Goal: Task Accomplishment & Management: Use online tool/utility

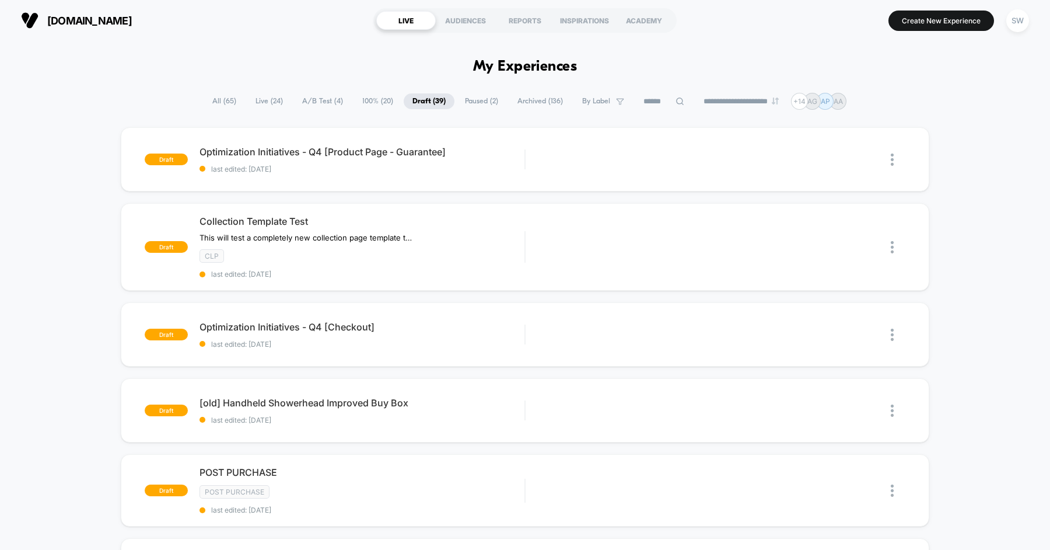
click at [165, 231] on iframe "Chat Widget" at bounding box center [130, 315] width 261 height 469
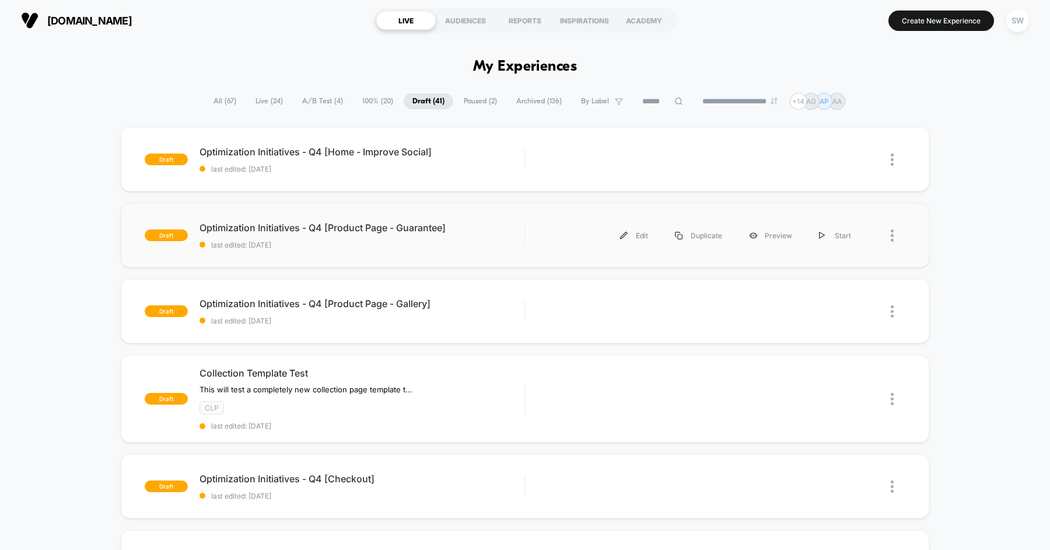
click at [606, 241] on div "Edit Duplicate Preview Start" at bounding box center [700, 235] width 327 height 26
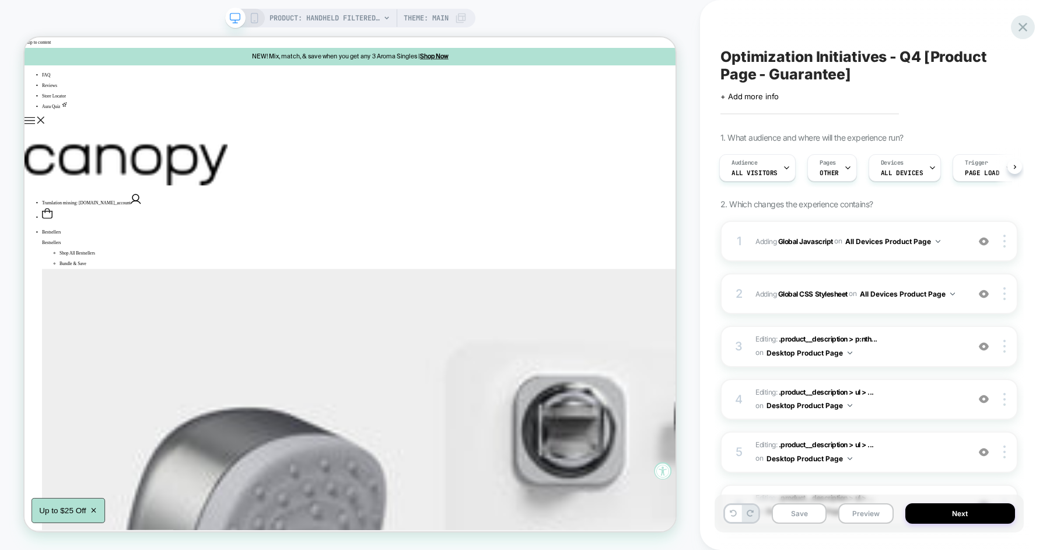
click at [1025, 28] on icon at bounding box center [1023, 27] width 16 height 16
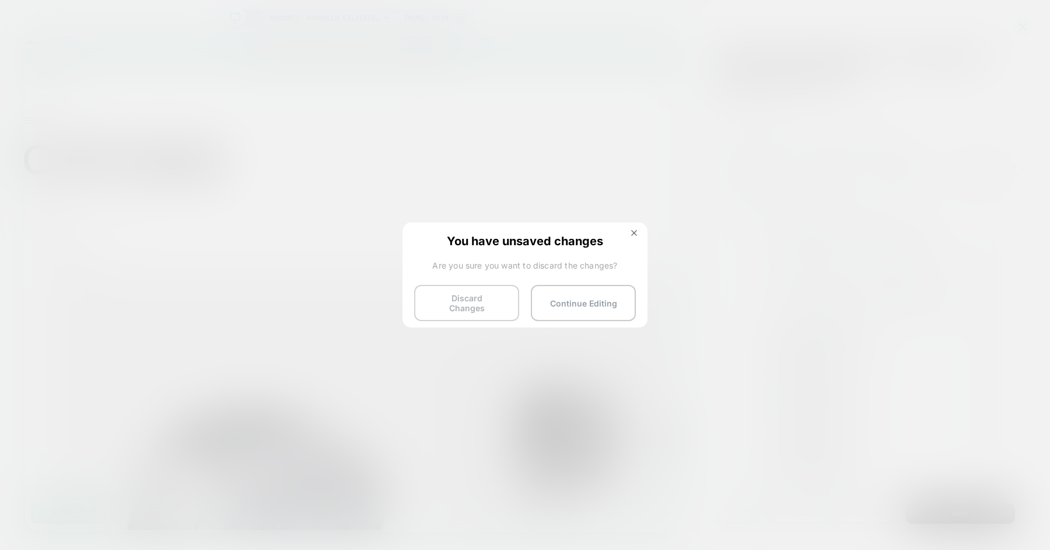
click at [501, 296] on button "Discard Changes" at bounding box center [466, 303] width 105 height 36
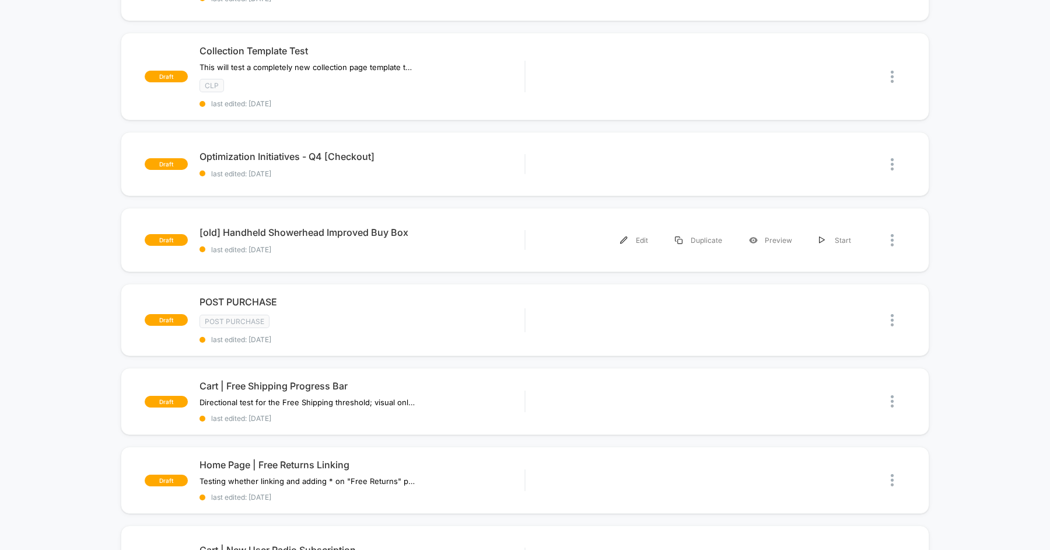
scroll to position [345, 0]
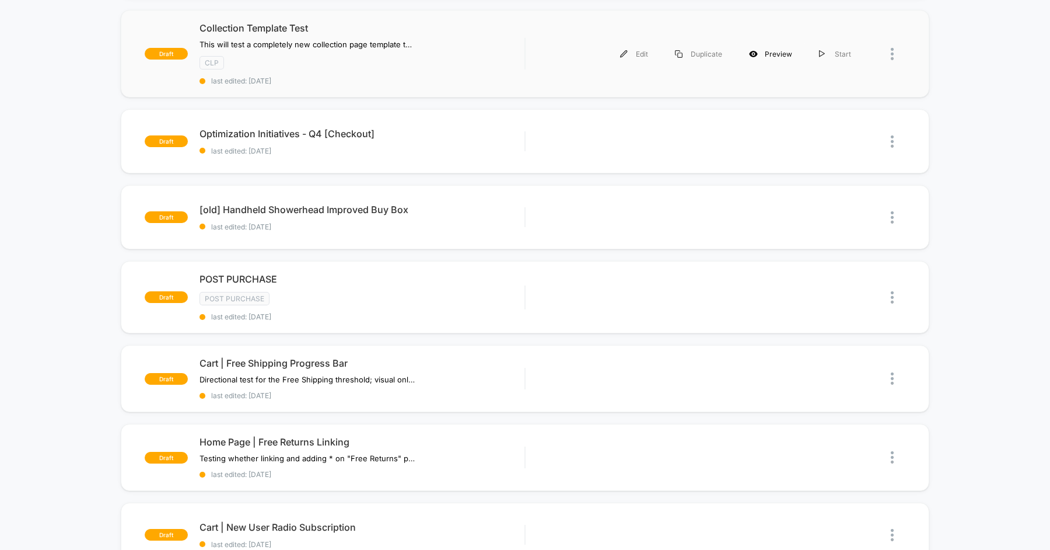
click at [770, 54] on div "Preview" at bounding box center [771, 54] width 70 height 26
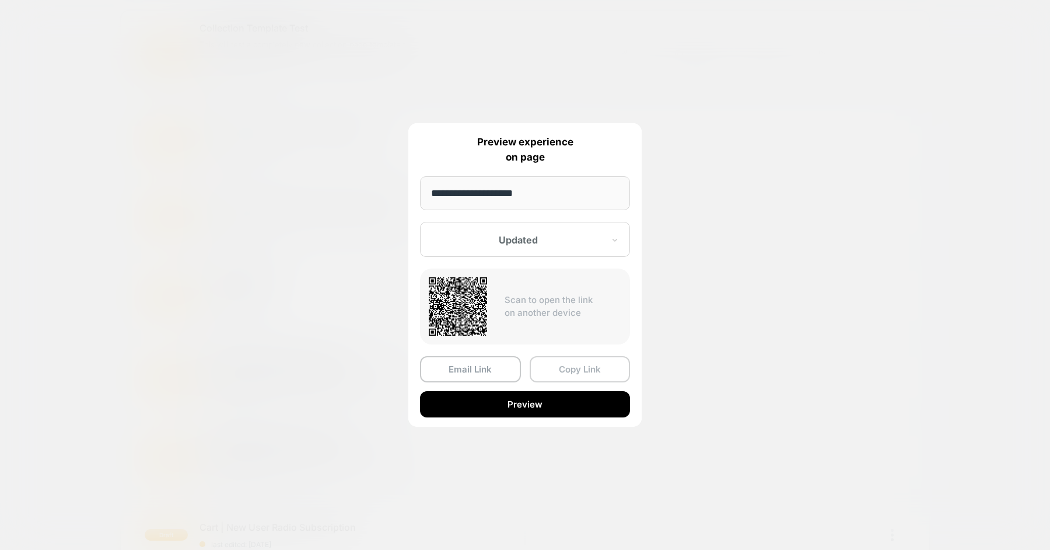
click at [562, 372] on button "Copy Link" at bounding box center [580, 369] width 101 height 26
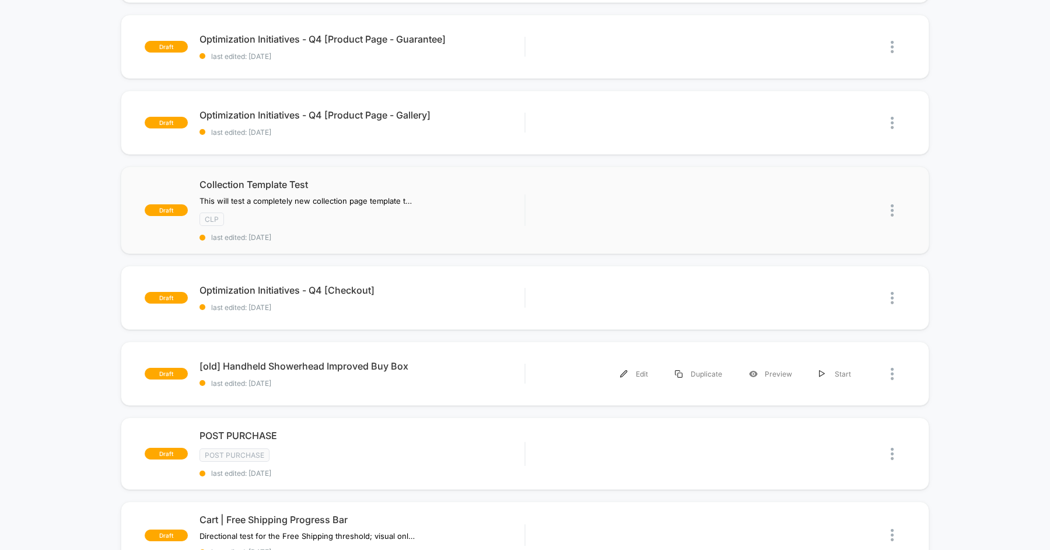
scroll to position [0, 0]
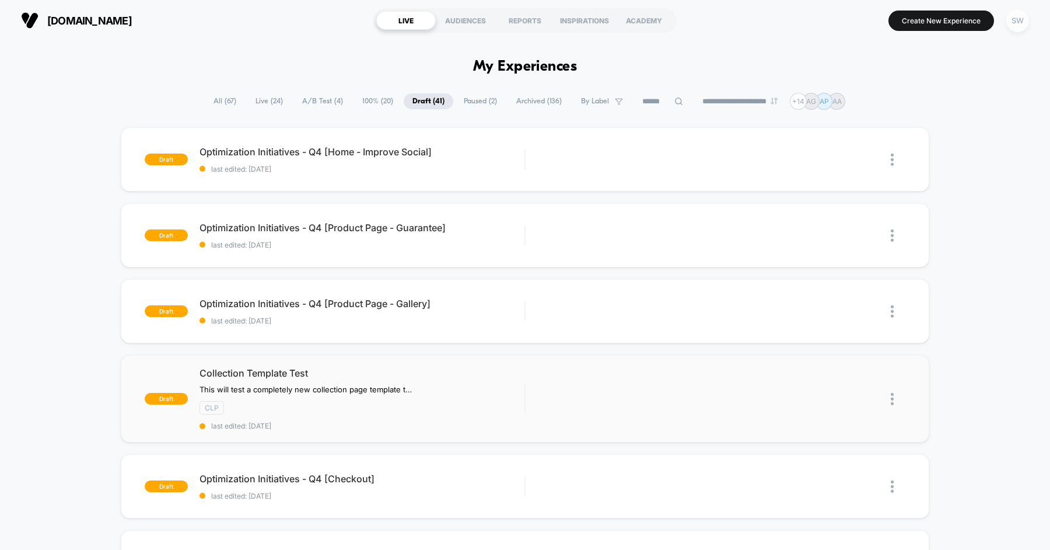
click at [1017, 15] on div "SW" at bounding box center [1018, 20] width 23 height 23
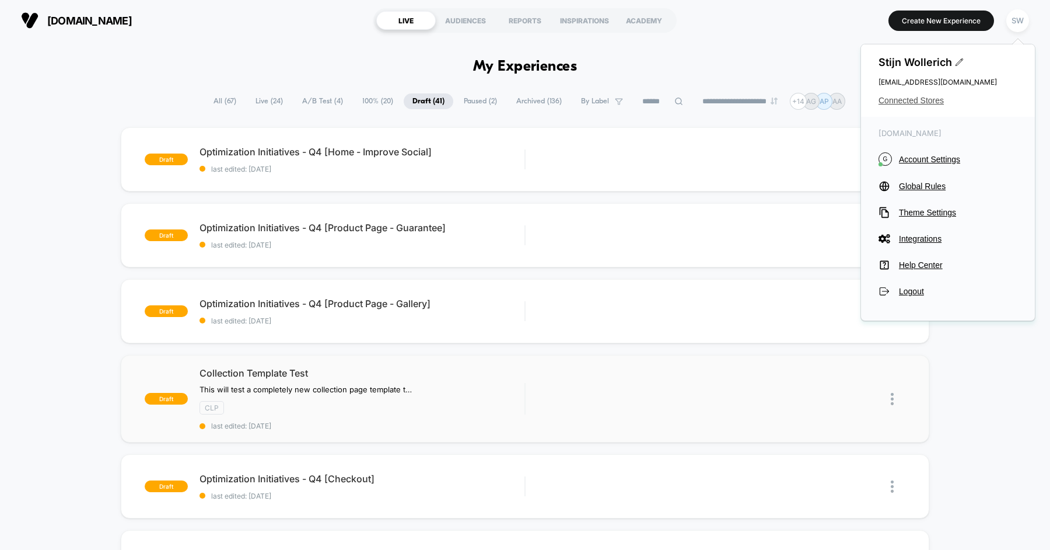
click at [932, 101] on span "Connected Stores" at bounding box center [948, 100] width 139 height 9
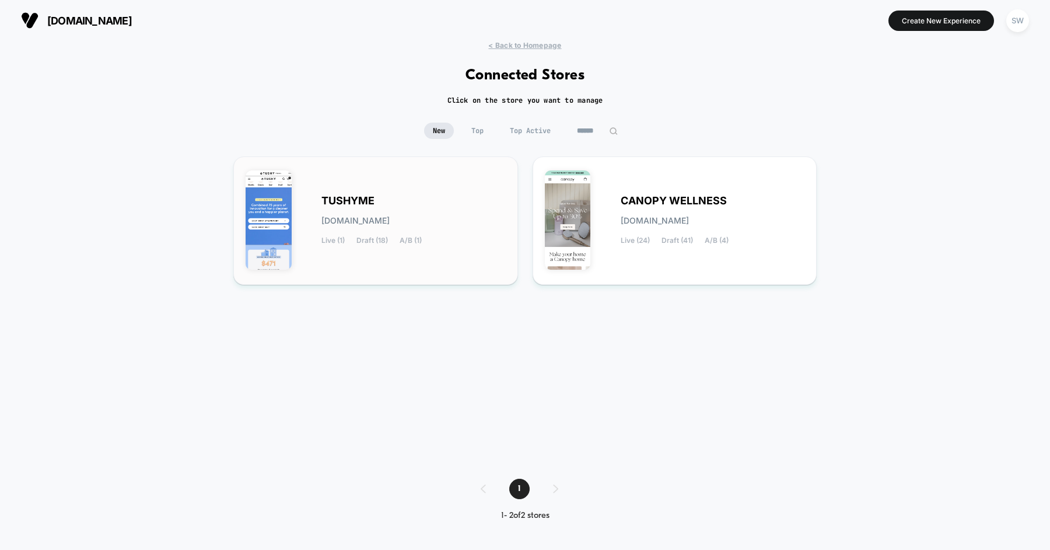
click at [423, 204] on div "TUSHYME [DOMAIN_NAME] Live (1) Draft (18) A/B (1)" at bounding box center [414, 221] width 184 height 48
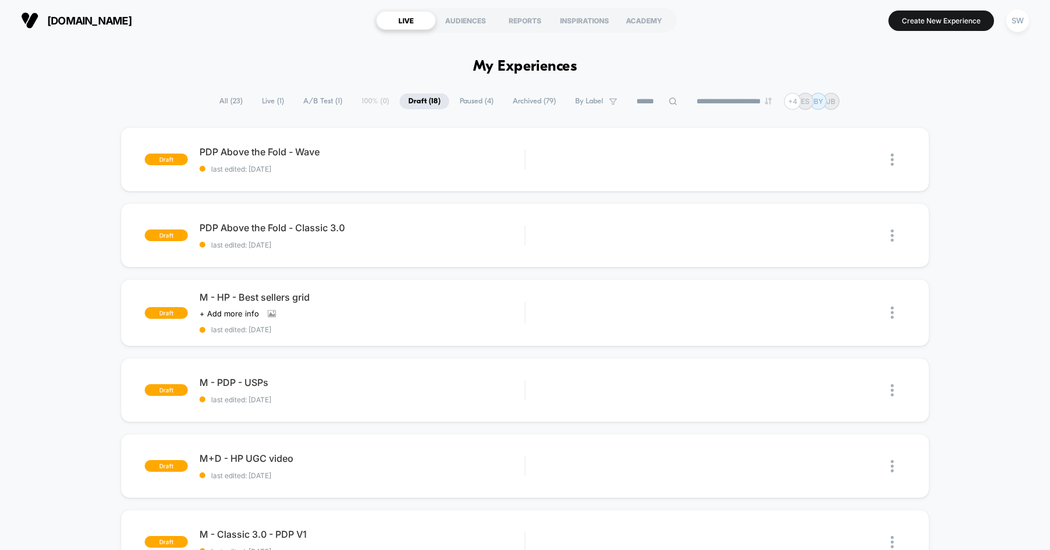
click at [523, 99] on span "Archived ( 79 )" at bounding box center [534, 101] width 61 height 16
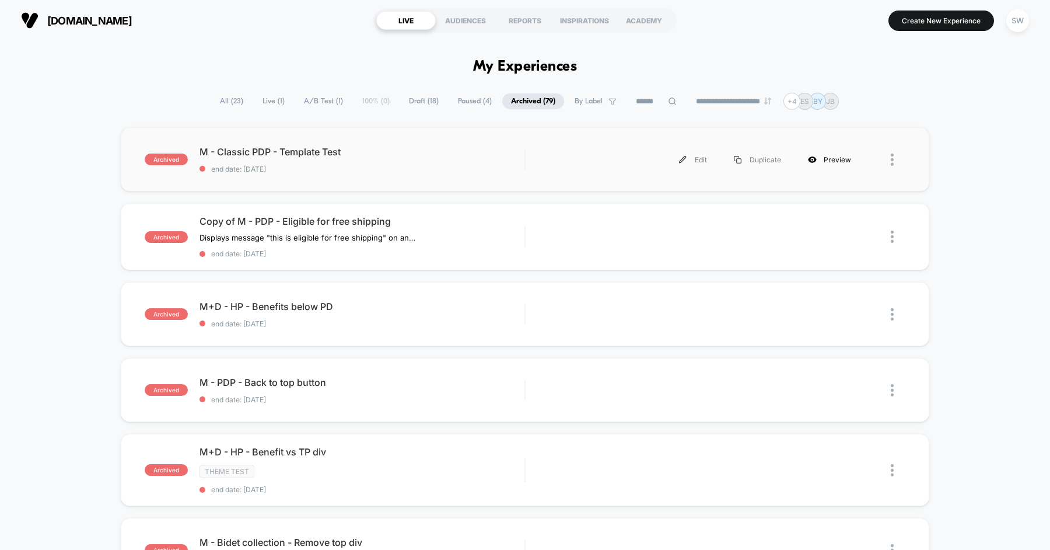
click at [822, 159] on div "Preview" at bounding box center [830, 159] width 70 height 26
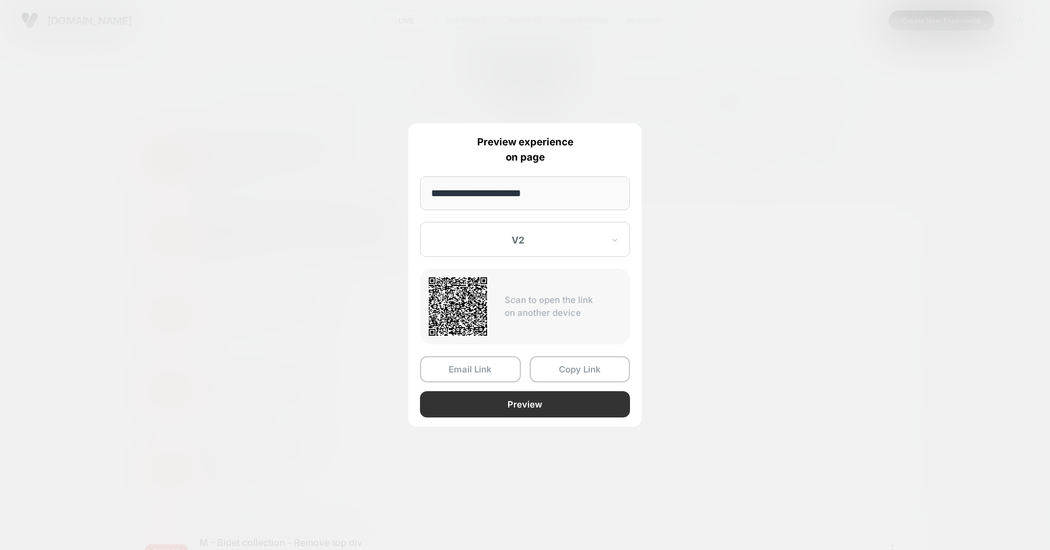
click at [555, 405] on button "Preview" at bounding box center [525, 404] width 210 height 26
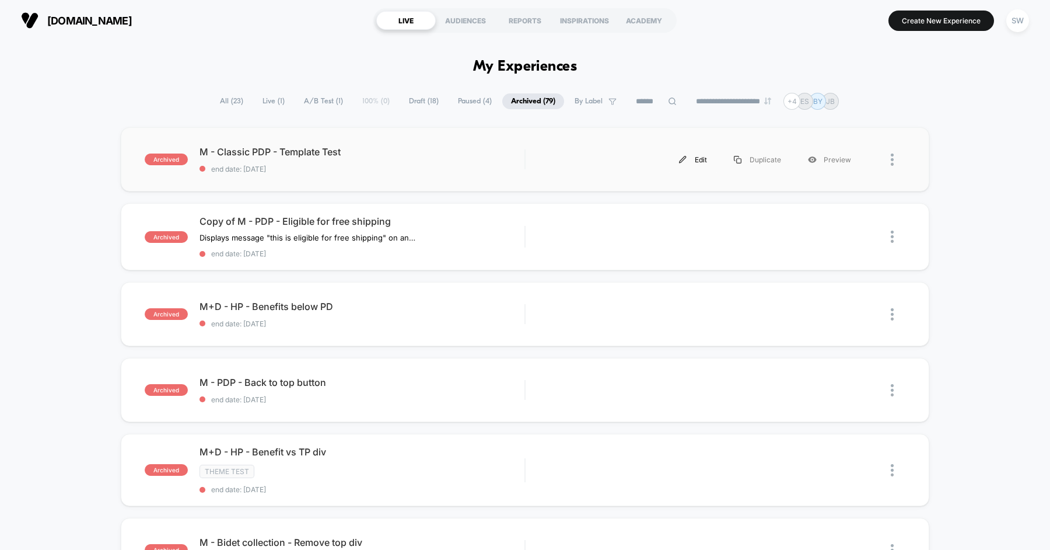
click at [702, 160] on div "Edit" at bounding box center [693, 159] width 55 height 26
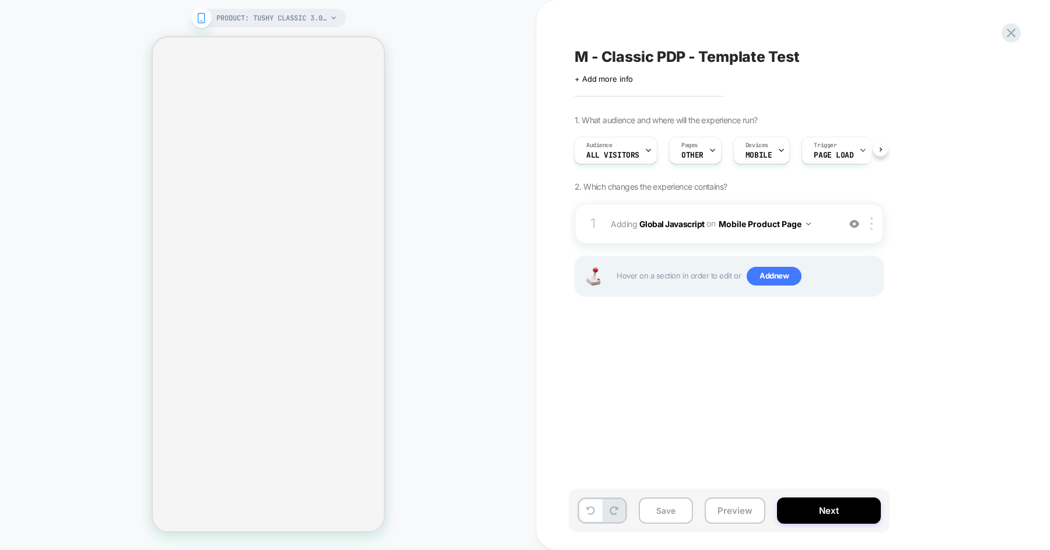
scroll to position [0, 1]
click at [827, 222] on span "Adding Global Javascript on Mobile Product Page" at bounding box center [722, 223] width 222 height 17
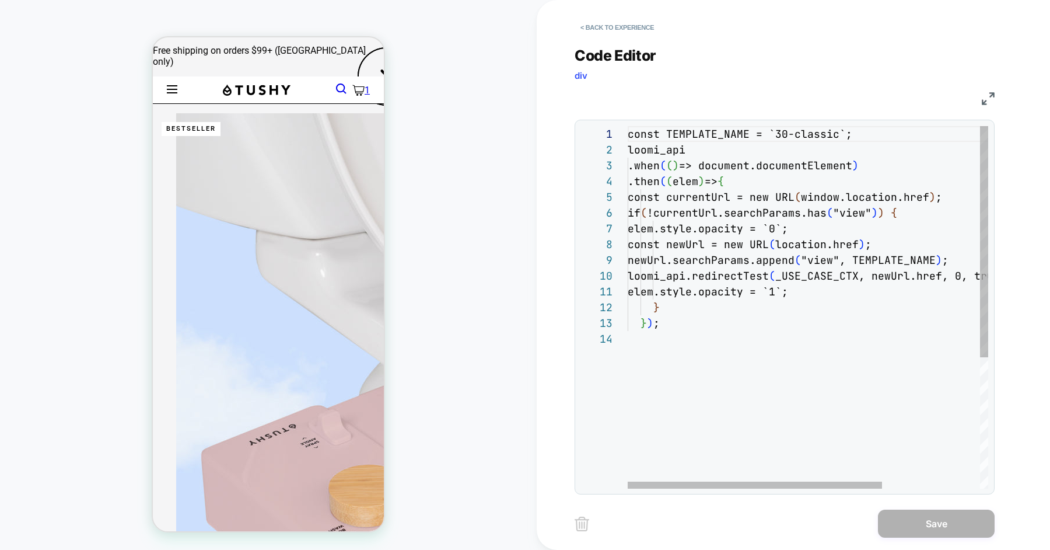
scroll to position [2, 0]
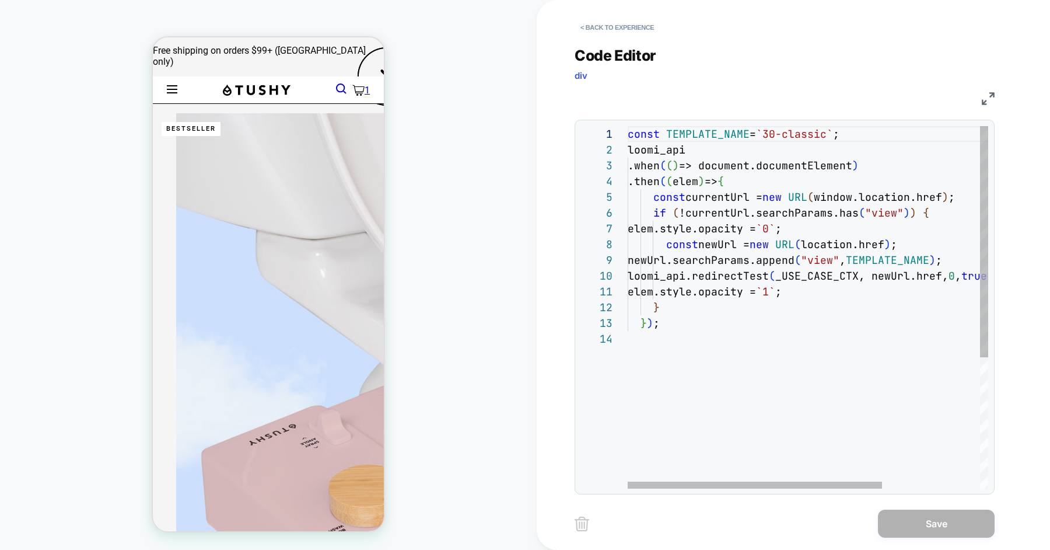
click at [773, 131] on div "const TEMPLATE_NAME = `30-classic` ; loomi_api .when ( ( ) => document.document…" at bounding box center [878, 409] width 500 height 567
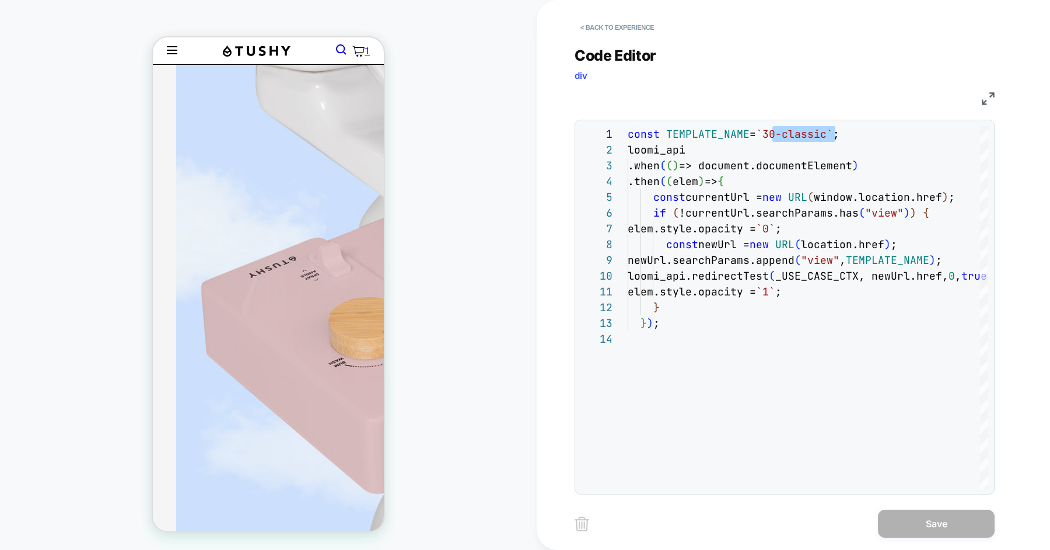
scroll to position [124, 0]
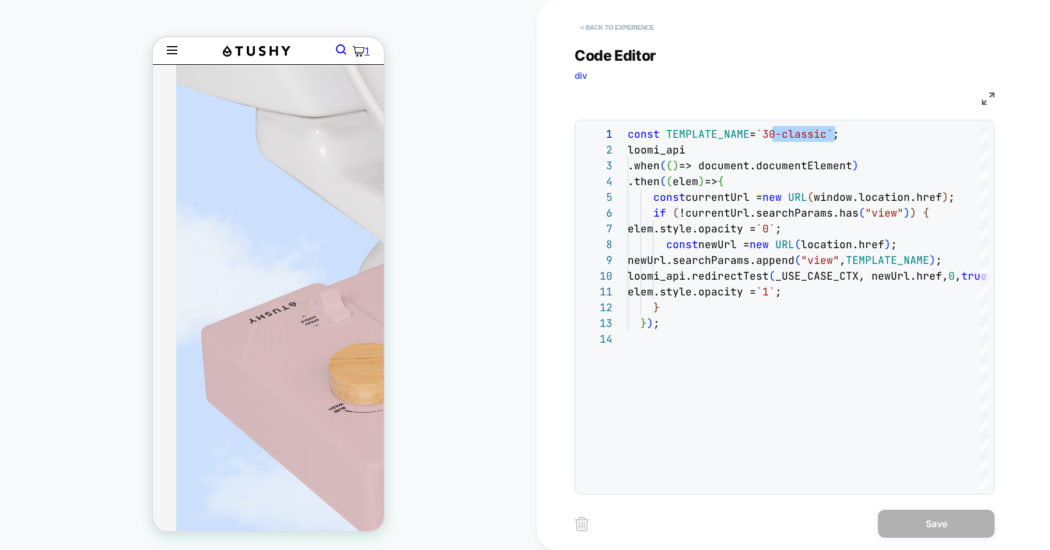
click at [638, 33] on button "< Back to experience" at bounding box center [617, 27] width 85 height 19
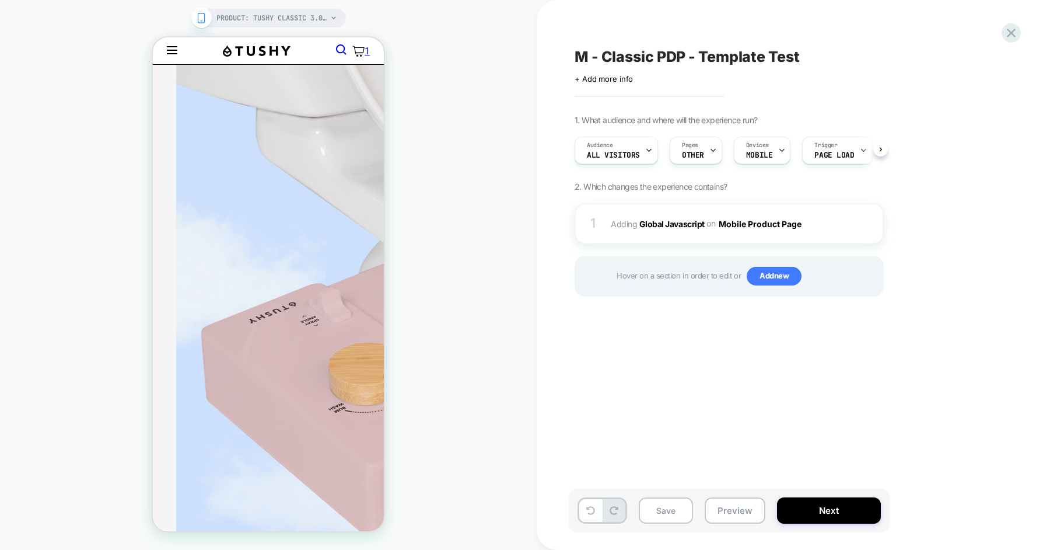
scroll to position [0, 1]
click at [1010, 31] on icon at bounding box center [1011, 33] width 9 height 9
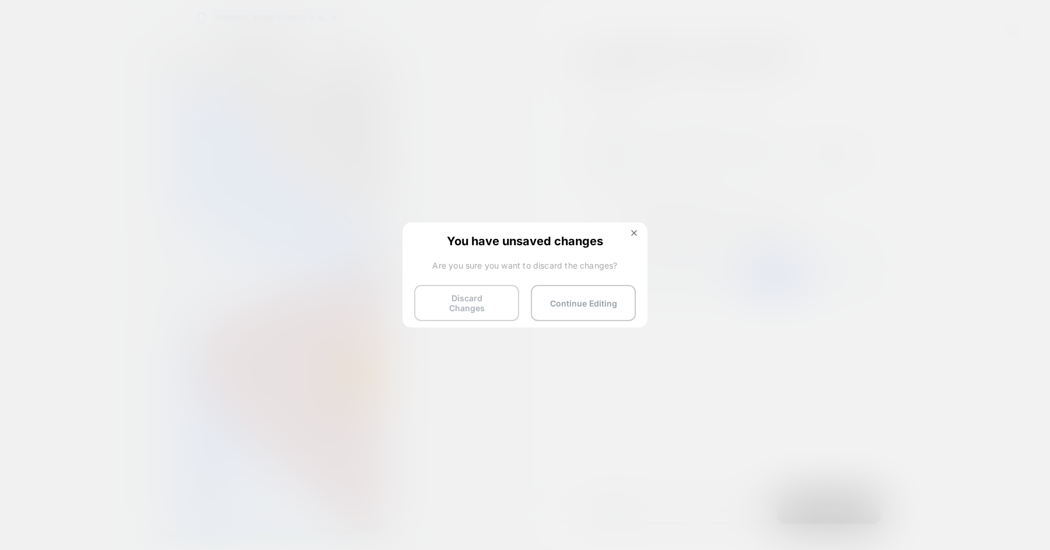
click at [490, 295] on button "Discard Changes" at bounding box center [466, 303] width 105 height 36
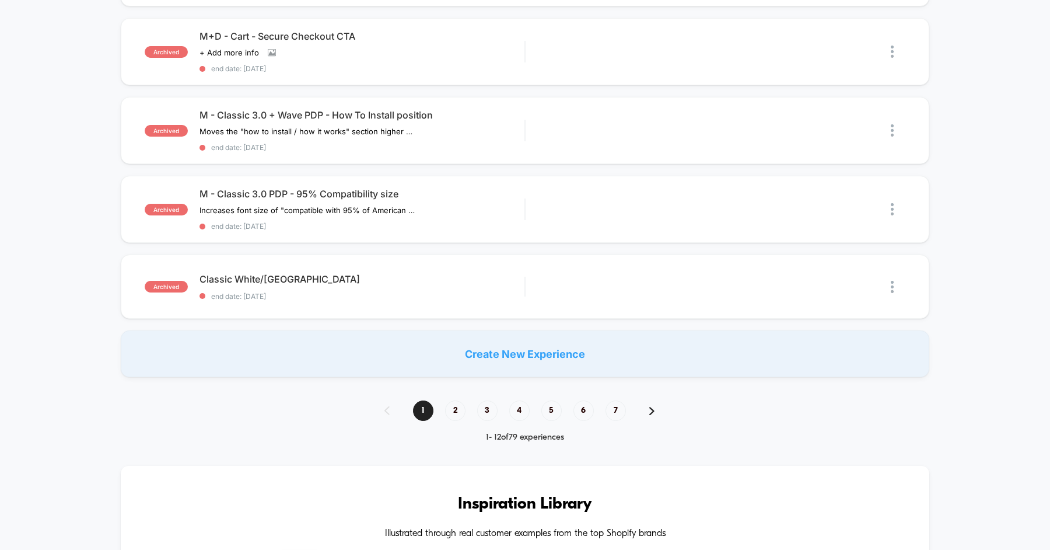
scroll to position [725, 0]
click at [451, 402] on span "2" at bounding box center [455, 412] width 20 height 20
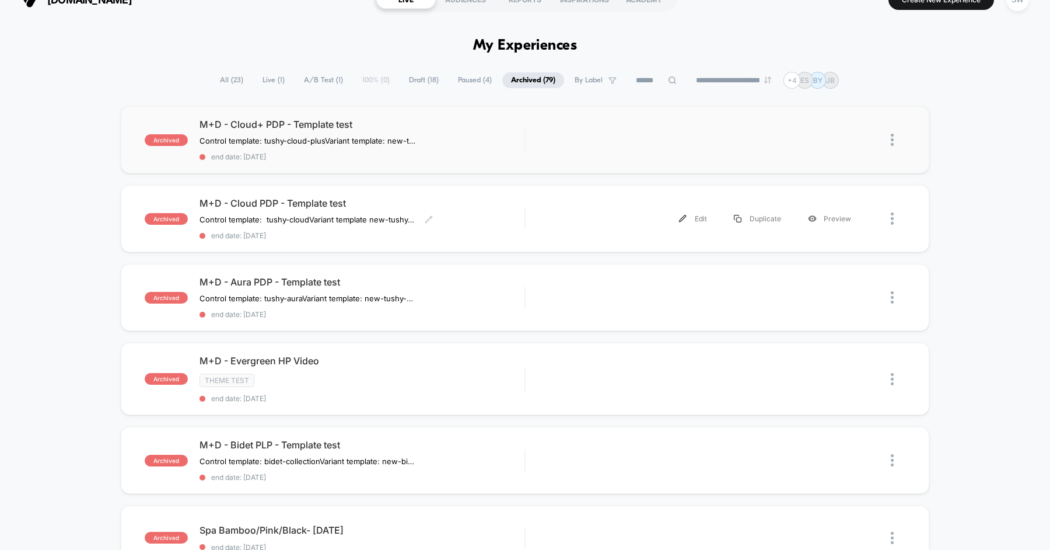
scroll to position [20, 0]
click at [830, 138] on div "Preview" at bounding box center [830, 140] width 70 height 26
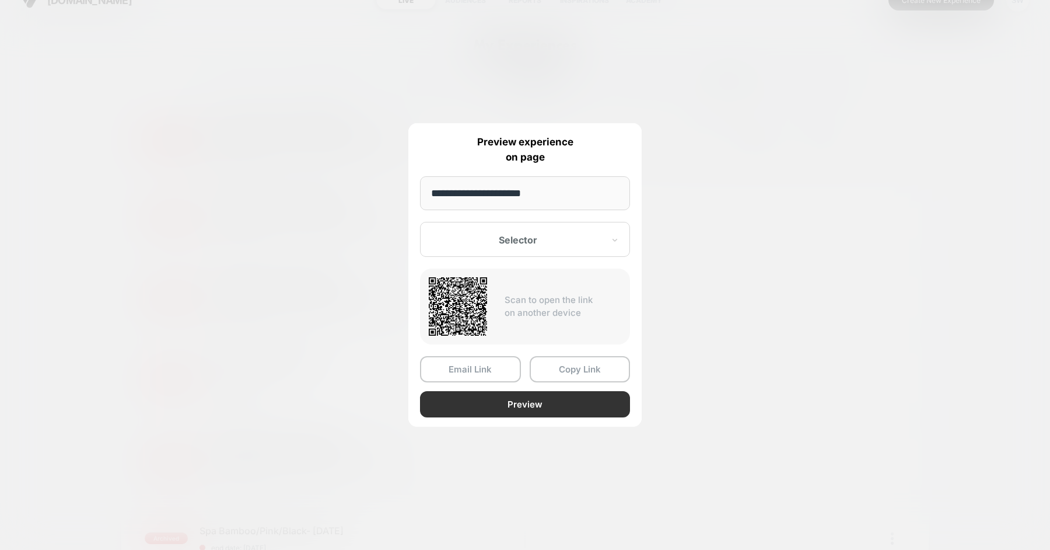
click at [553, 404] on button "Preview" at bounding box center [525, 404] width 210 height 26
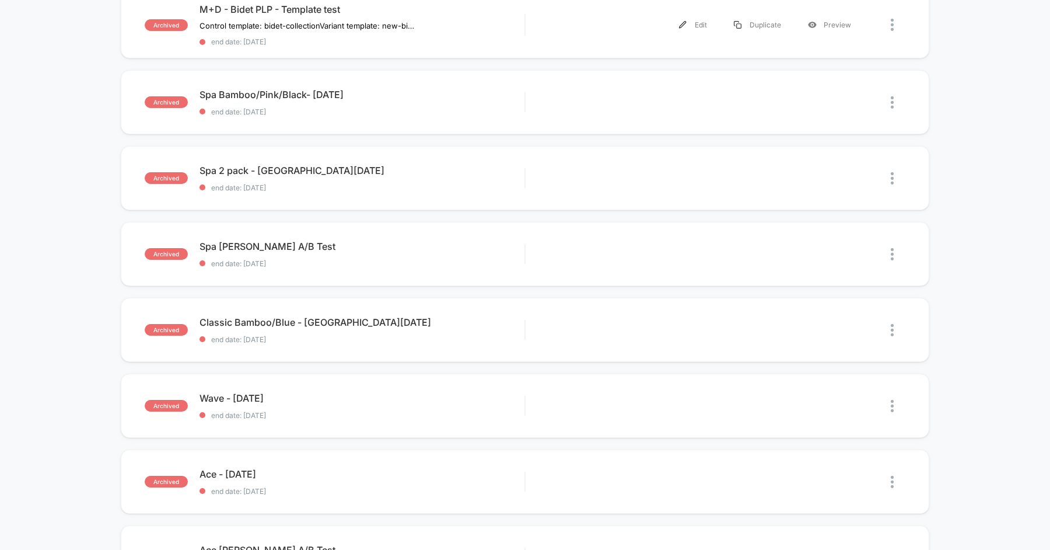
scroll to position [0, 0]
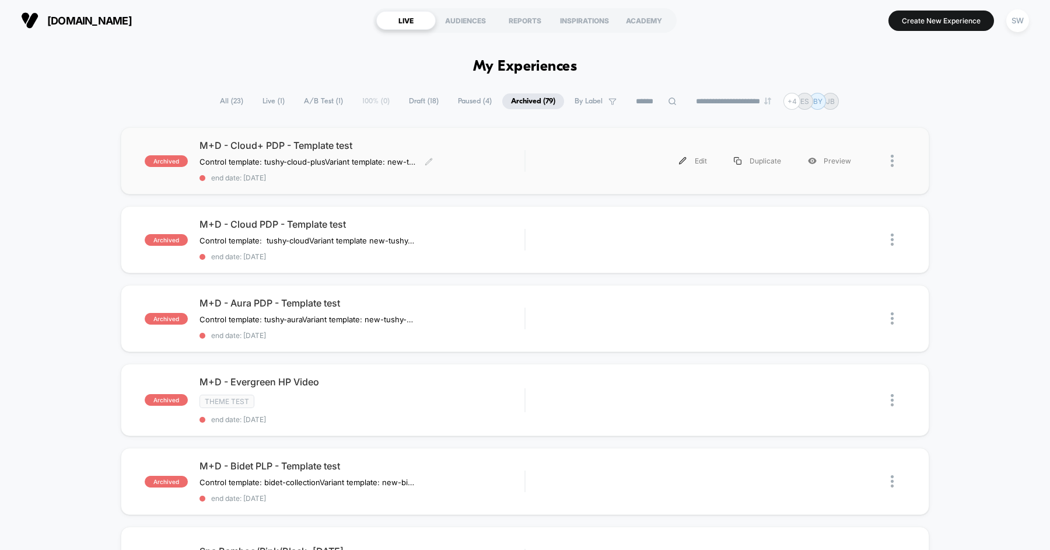
click at [495, 159] on div "M+D - Cloud+ PDP - Template test Control template: tushy-cloud-plus Variant tem…" at bounding box center [362, 160] width 325 height 43
